Goal: Task Accomplishment & Management: Use online tool/utility

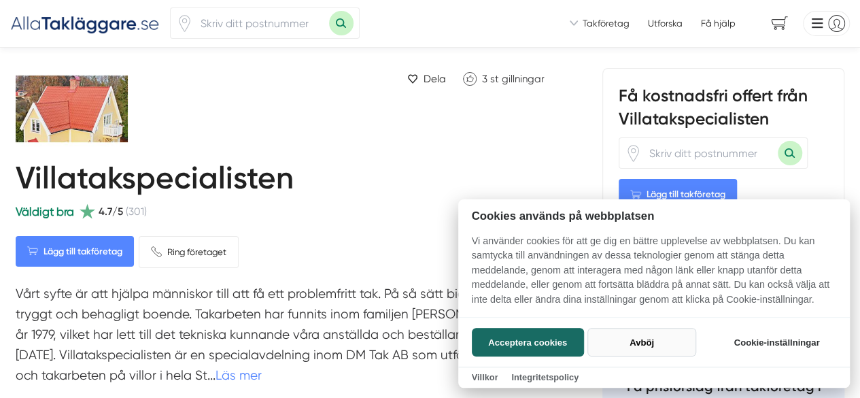
click at [626, 343] on button "Avböj" at bounding box center [641, 342] width 108 height 29
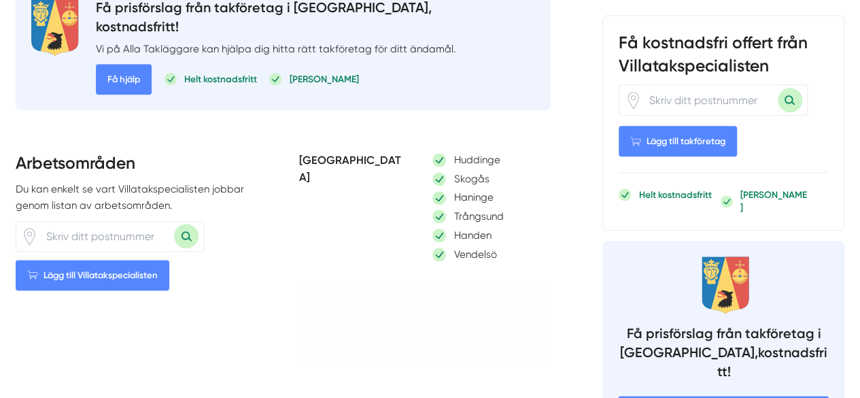
scroll to position [680, 0]
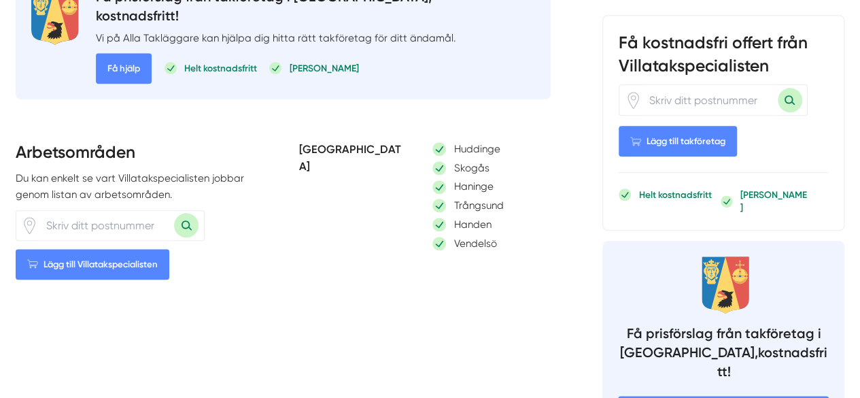
click at [131, 233] on input "number" at bounding box center [106, 226] width 136 height 30
type input "11264"
click at [174, 213] on button "Sök med postnummer" at bounding box center [186, 225] width 24 height 24
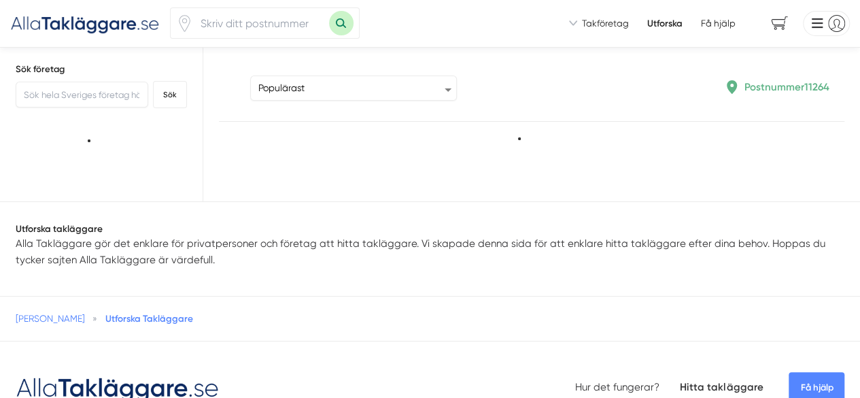
type input "11264"
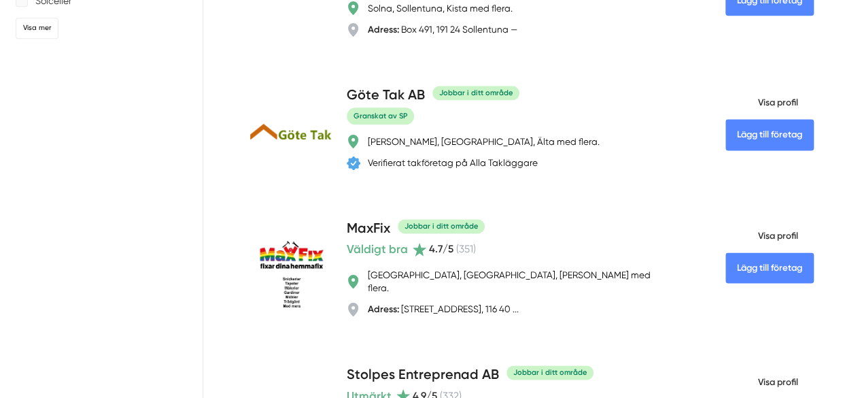
scroll to position [816, 0]
